Goal: Task Accomplishment & Management: Use online tool/utility

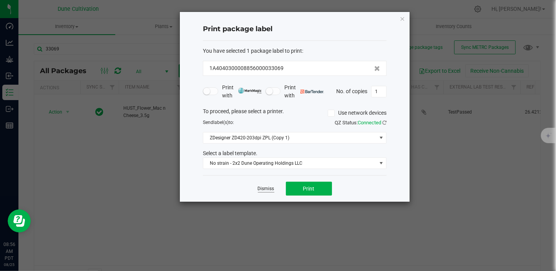
click at [262, 191] on link "Dismiss" at bounding box center [266, 188] width 17 height 7
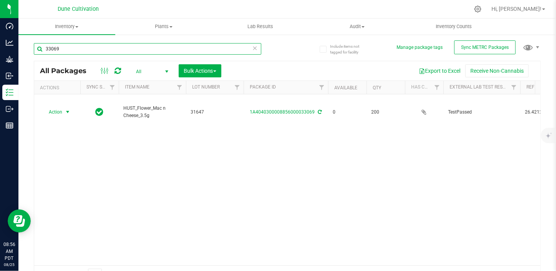
click at [92, 52] on input "33069" at bounding box center [148, 49] width 228 height 12
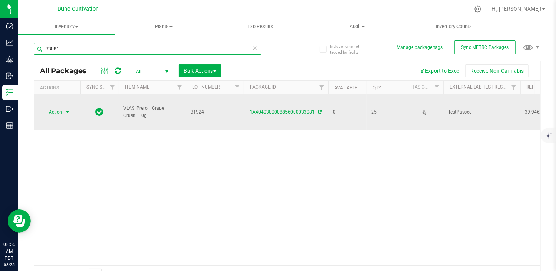
type input "33081"
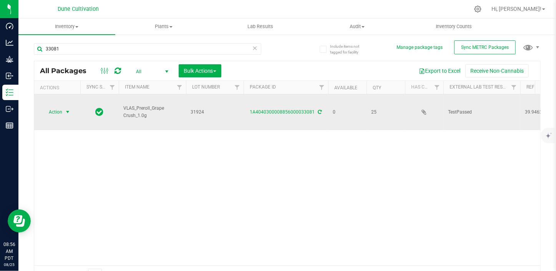
click at [65, 109] on span "select" at bounding box center [68, 112] width 6 height 6
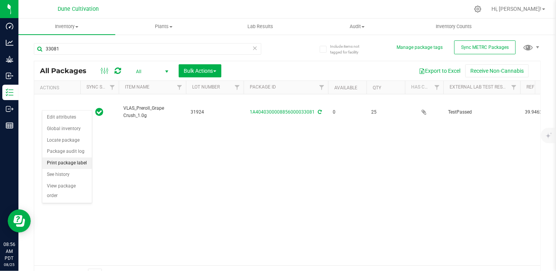
click at [81, 162] on li "Print package label" at bounding box center [67, 163] width 50 height 12
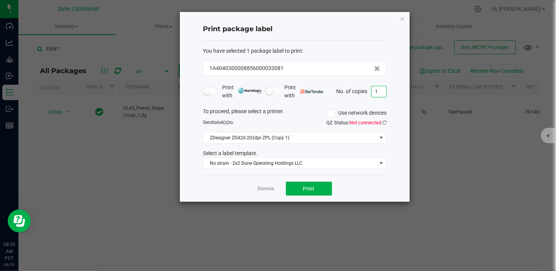
click at [377, 90] on input "1" at bounding box center [379, 91] width 15 height 11
type input "25"
click at [312, 192] on button "Print" at bounding box center [309, 188] width 46 height 14
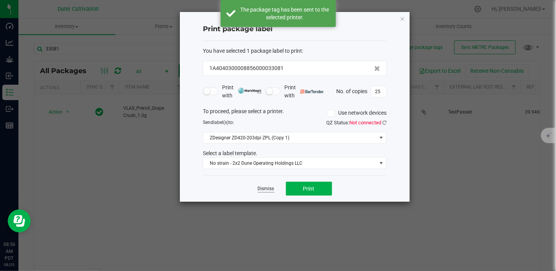
click at [263, 191] on link "Dismiss" at bounding box center [266, 188] width 17 height 7
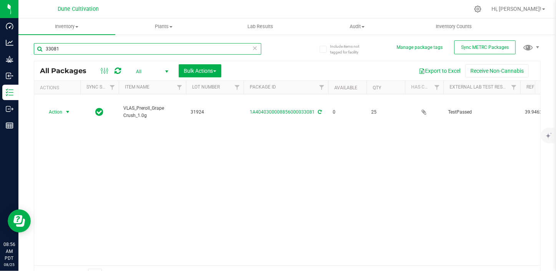
click at [71, 48] on input "33081" at bounding box center [148, 49] width 228 height 12
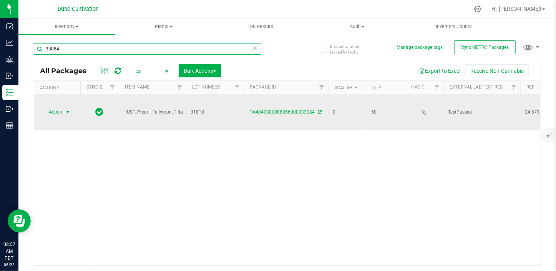
type input "33084"
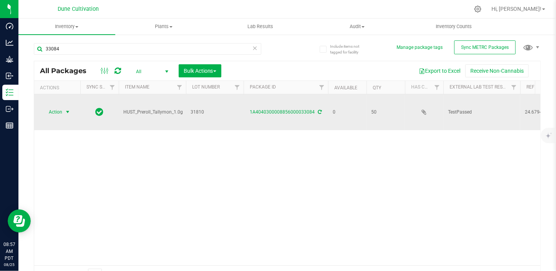
click at [69, 109] on span "select" at bounding box center [68, 112] width 6 height 6
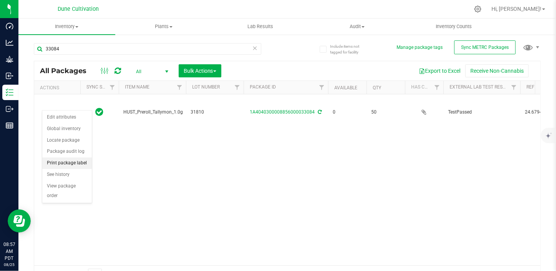
click at [68, 163] on li "Print package label" at bounding box center [67, 163] width 50 height 12
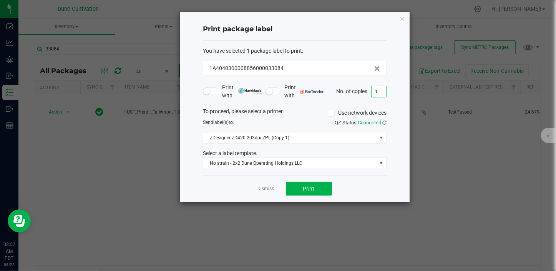
click at [381, 89] on input "1" at bounding box center [379, 91] width 15 height 11
type input "50"
click at [302, 182] on button "Print" at bounding box center [309, 188] width 46 height 14
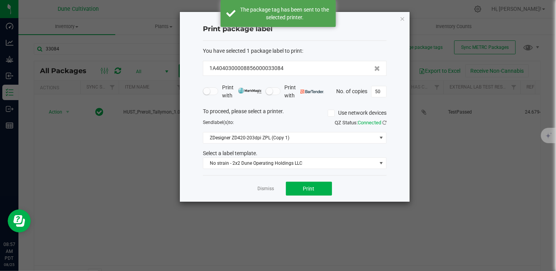
click at [243, 189] on div "Dismiss Print" at bounding box center [295, 188] width 184 height 27
click at [263, 190] on link "Dismiss" at bounding box center [266, 188] width 17 height 7
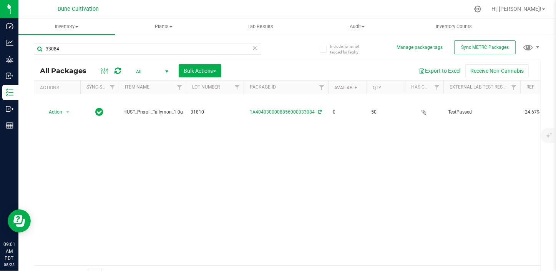
click at [442, 156] on div "Action Action Edit attributes Global inventory Locate package Package audit log…" at bounding box center [287, 179] width 506 height 171
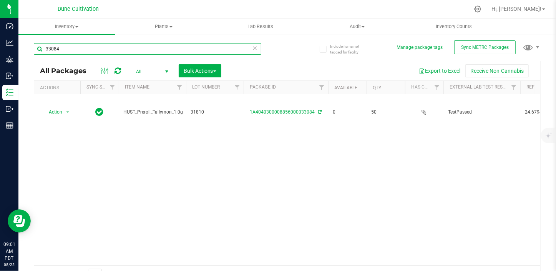
click at [73, 49] on input "33084" at bounding box center [148, 49] width 228 height 12
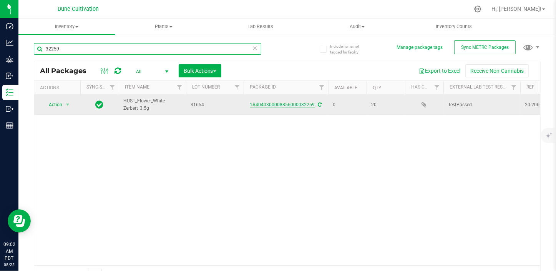
type input "32259"
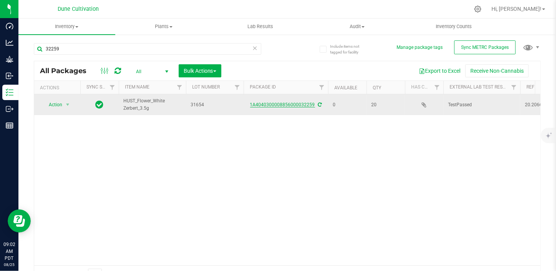
click at [284, 104] on link "1A4040300008856000032259" at bounding box center [282, 104] width 65 height 5
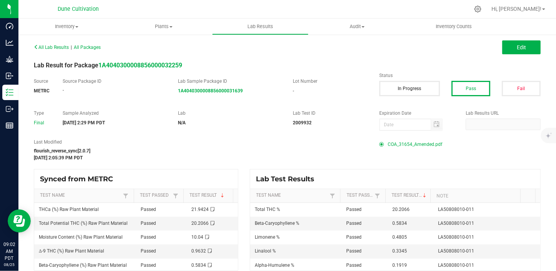
click at [406, 143] on span "COA_31654_Amended.pdf" at bounding box center [415, 144] width 55 height 12
click at [417, 140] on span "COA_31654_Amended.pdf" at bounding box center [415, 144] width 55 height 12
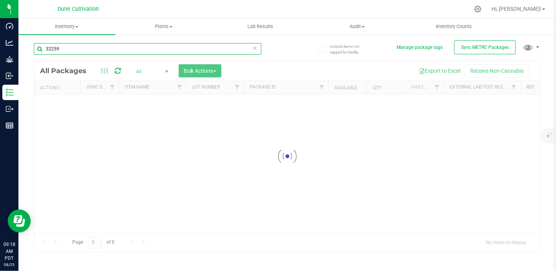
click at [78, 48] on div "Inventory All packages All inventory Waste log Create inventory Plants All plan…" at bounding box center [287, 144] width 538 height 252
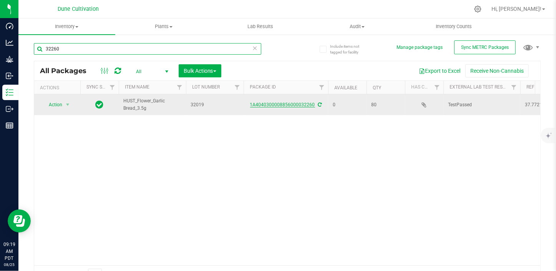
type input "32260"
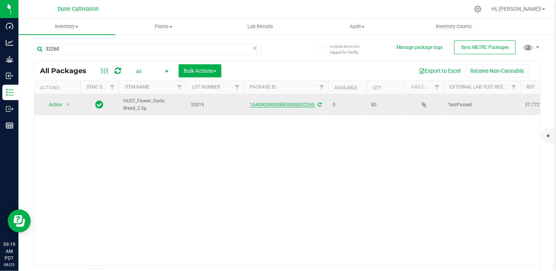
click at [288, 104] on link "1A4040300008856000032260" at bounding box center [282, 104] width 65 height 5
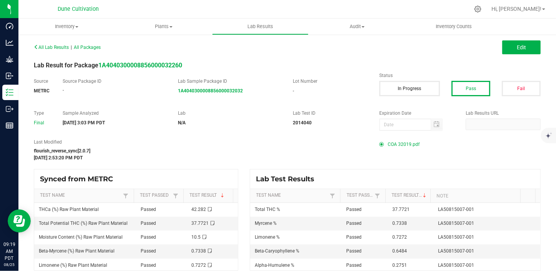
click at [404, 145] on span "COA 32019.pdf" at bounding box center [404, 144] width 32 height 12
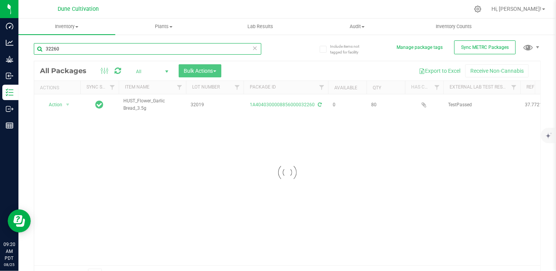
drag, startPoint x: 71, startPoint y: 51, endPoint x: 68, endPoint y: 54, distance: 4.6
click at [68, 54] on input "32260" at bounding box center [148, 49] width 228 height 12
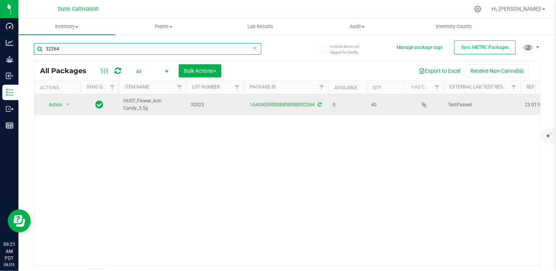
type input "32264"
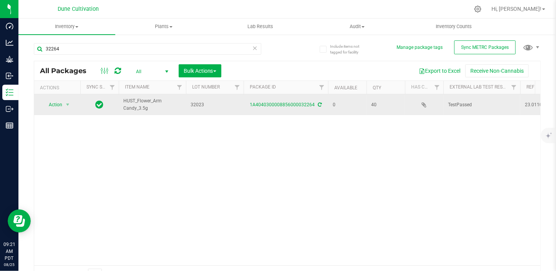
click at [297, 108] on div "1A4040300008856000032264" at bounding box center [286, 104] width 87 height 7
click at [296, 104] on link "1A4040300008856000032264" at bounding box center [282, 104] width 65 height 5
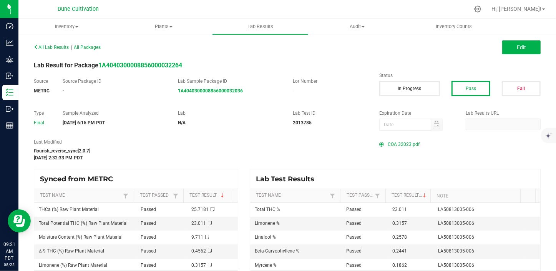
click at [405, 145] on span "COA 32023.pdf" at bounding box center [404, 144] width 32 height 12
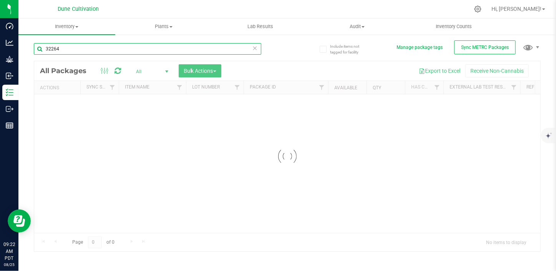
click at [75, 48] on input "32264" at bounding box center [148, 49] width 228 height 12
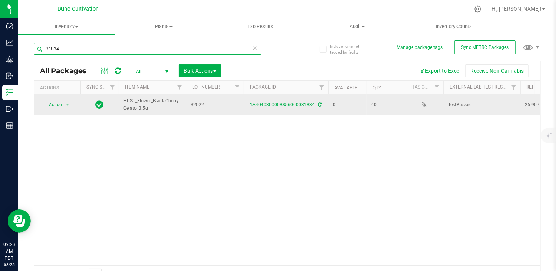
type input "31834"
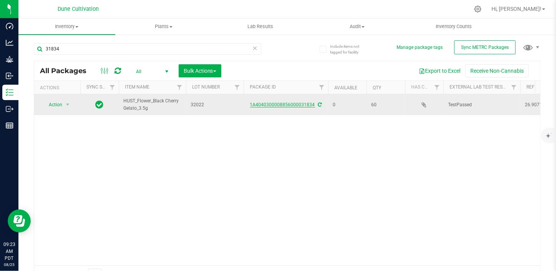
click at [277, 103] on link "1A4040300008856000031834" at bounding box center [282, 104] width 65 height 5
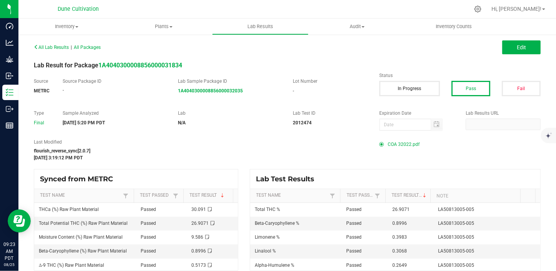
click at [399, 142] on span "COA 32022.pdf" at bounding box center [404, 144] width 32 height 12
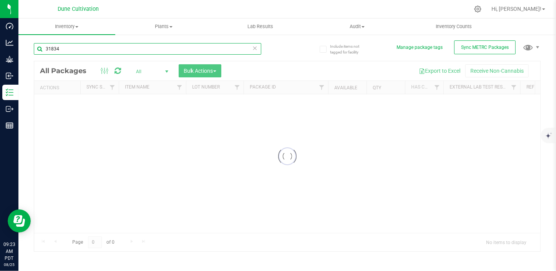
click at [81, 45] on input "31834" at bounding box center [148, 49] width 228 height 12
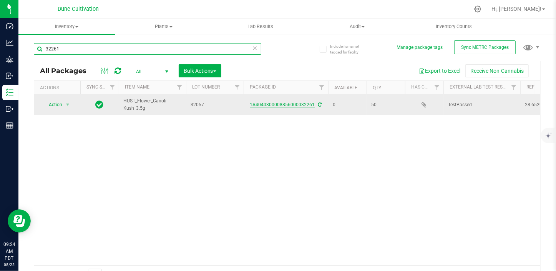
type input "32261"
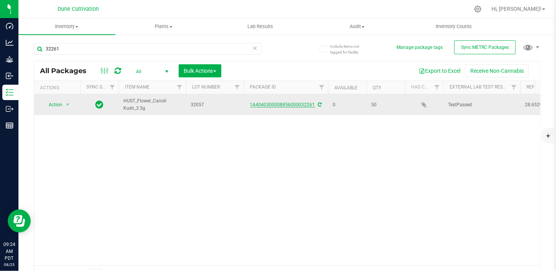
click at [290, 105] on link "1A4040300008856000032261" at bounding box center [282, 104] width 65 height 5
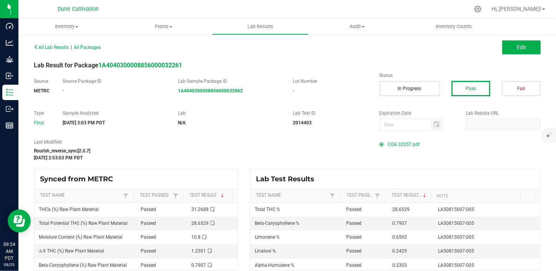
click at [399, 142] on span "COA 32057.pdf" at bounding box center [404, 144] width 32 height 12
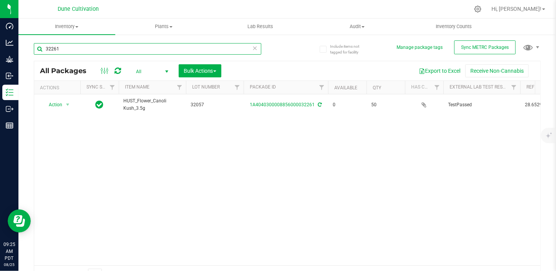
click at [84, 49] on input "32261" at bounding box center [148, 49] width 228 height 12
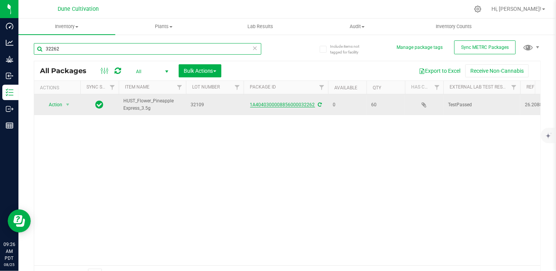
type input "32262"
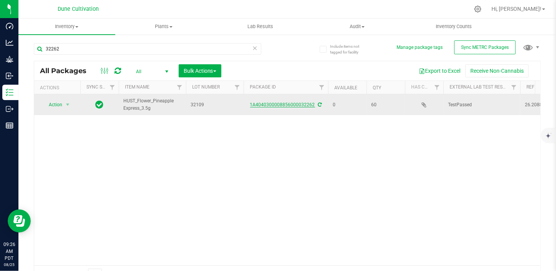
click at [284, 106] on link "1A4040300008856000032262" at bounding box center [282, 104] width 65 height 5
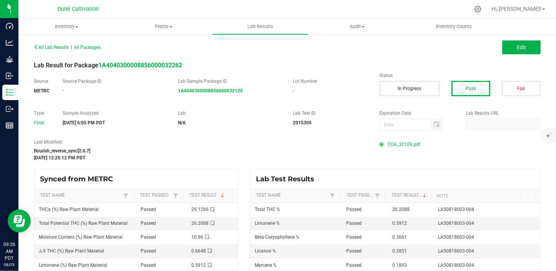
click at [397, 145] on span "COA_32109.pdf" at bounding box center [404, 144] width 33 height 12
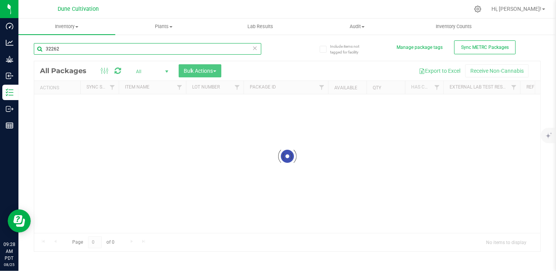
drag, startPoint x: 57, startPoint y: 57, endPoint x: 67, endPoint y: 51, distance: 11.9
click at [67, 51] on input "32262" at bounding box center [148, 49] width 228 height 12
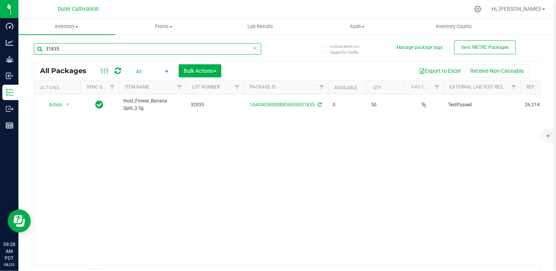
type input "31835"
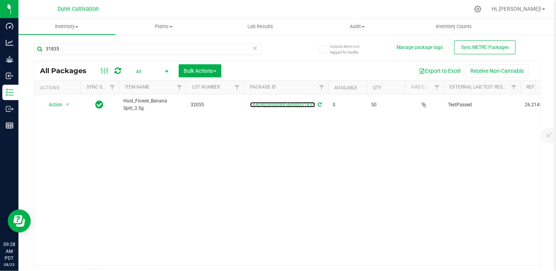
click at [269, 102] on link "1A4040300008856000031835" at bounding box center [282, 104] width 65 height 5
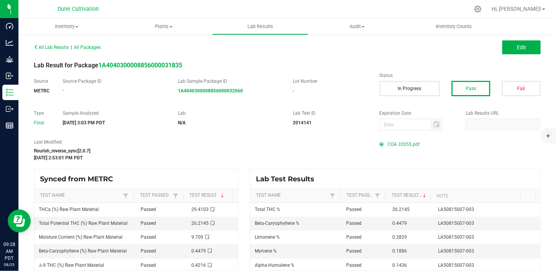
click at [408, 146] on span "COA 32055.pdf" at bounding box center [404, 144] width 32 height 12
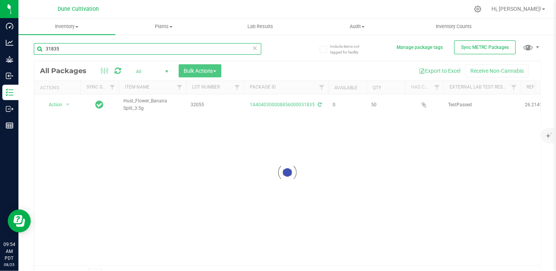
click at [97, 48] on input "31835" at bounding box center [148, 49] width 228 height 12
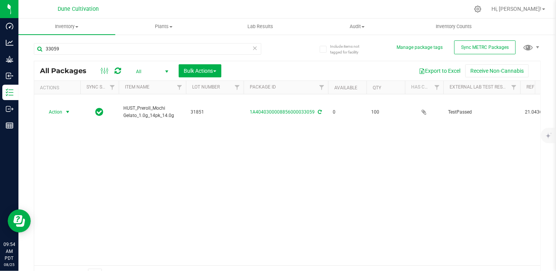
click at [65, 112] on span "select" at bounding box center [68, 112] width 6 height 6
click at [64, 171] on li "Print package label" at bounding box center [67, 171] width 50 height 12
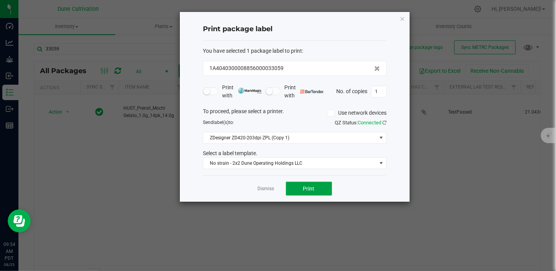
click at [300, 190] on button "Print" at bounding box center [309, 188] width 46 height 14
click at [267, 185] on link "Dismiss" at bounding box center [266, 188] width 17 height 7
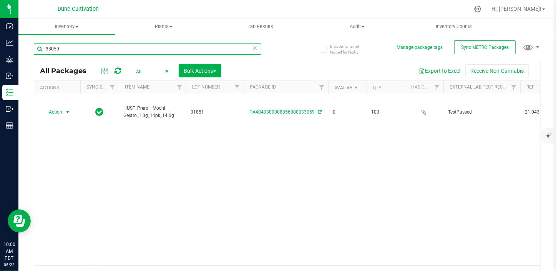
click at [63, 47] on input "33059" at bounding box center [148, 49] width 228 height 12
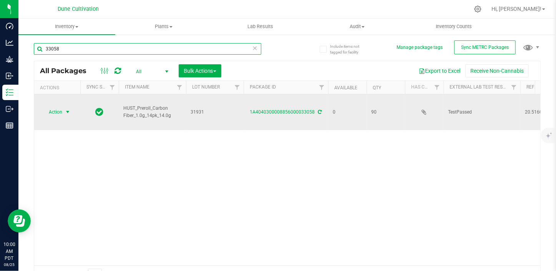
type input "33058"
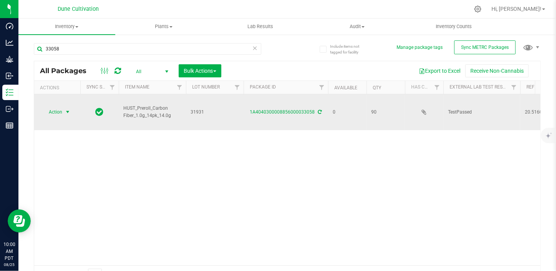
click at [67, 111] on span "select" at bounding box center [68, 112] width 6 height 6
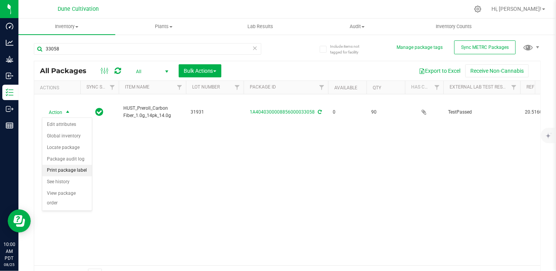
click at [78, 169] on li "Print package label" at bounding box center [67, 171] width 50 height 12
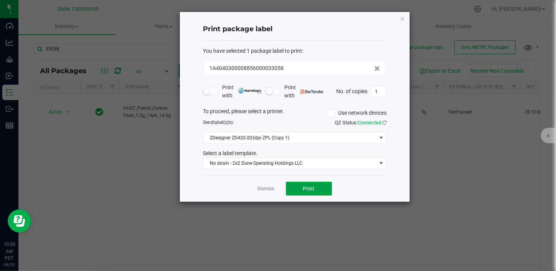
click at [326, 181] on button "Print" at bounding box center [309, 188] width 46 height 14
click at [444, 169] on ngb-modal-window "Print package label You have selected 1 package label to print : 1A404030000885…" at bounding box center [281, 135] width 562 height 271
click at [261, 190] on link "Dismiss" at bounding box center [266, 188] width 17 height 7
